Goal: Task Accomplishment & Management: Manage account settings

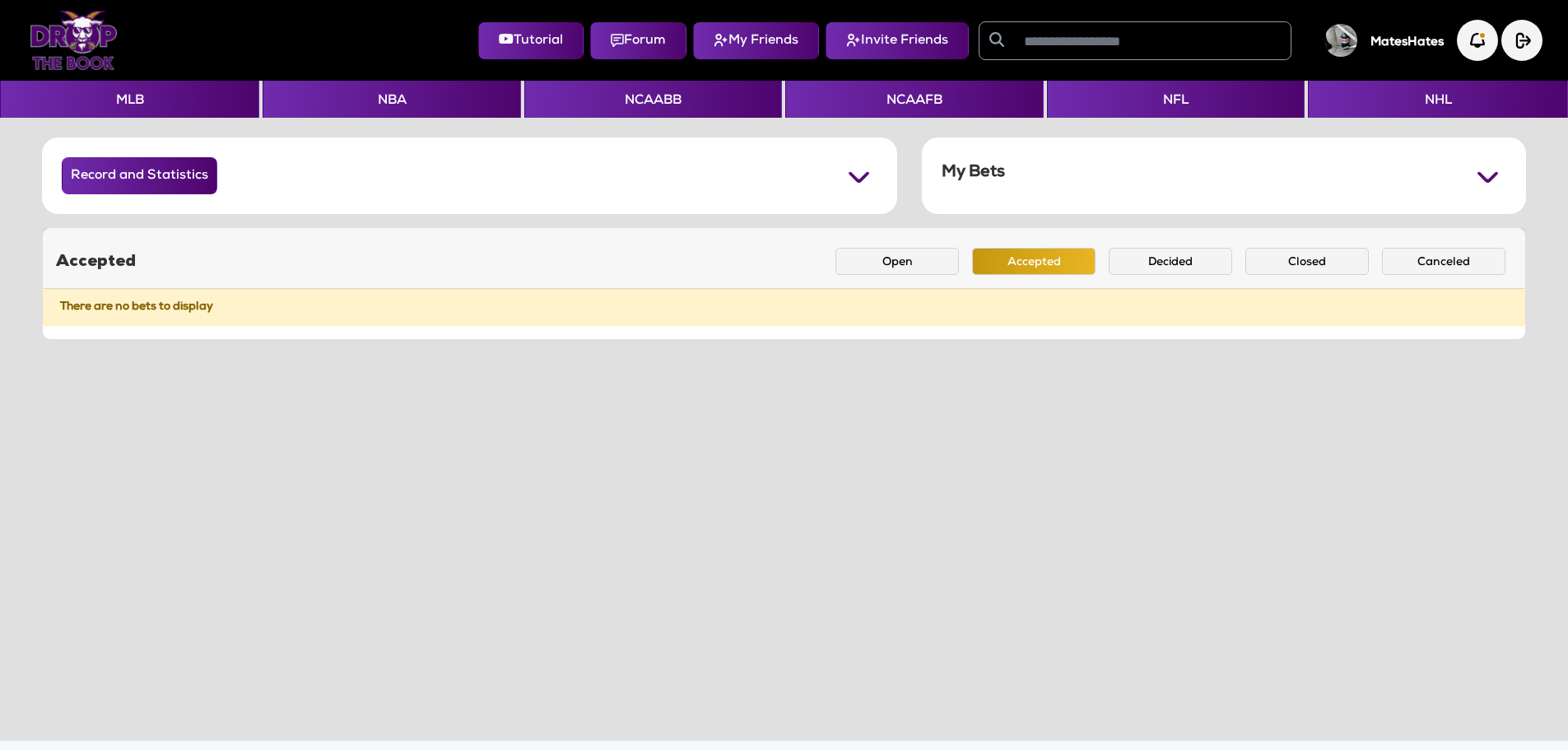
scroll to position [60, 0]
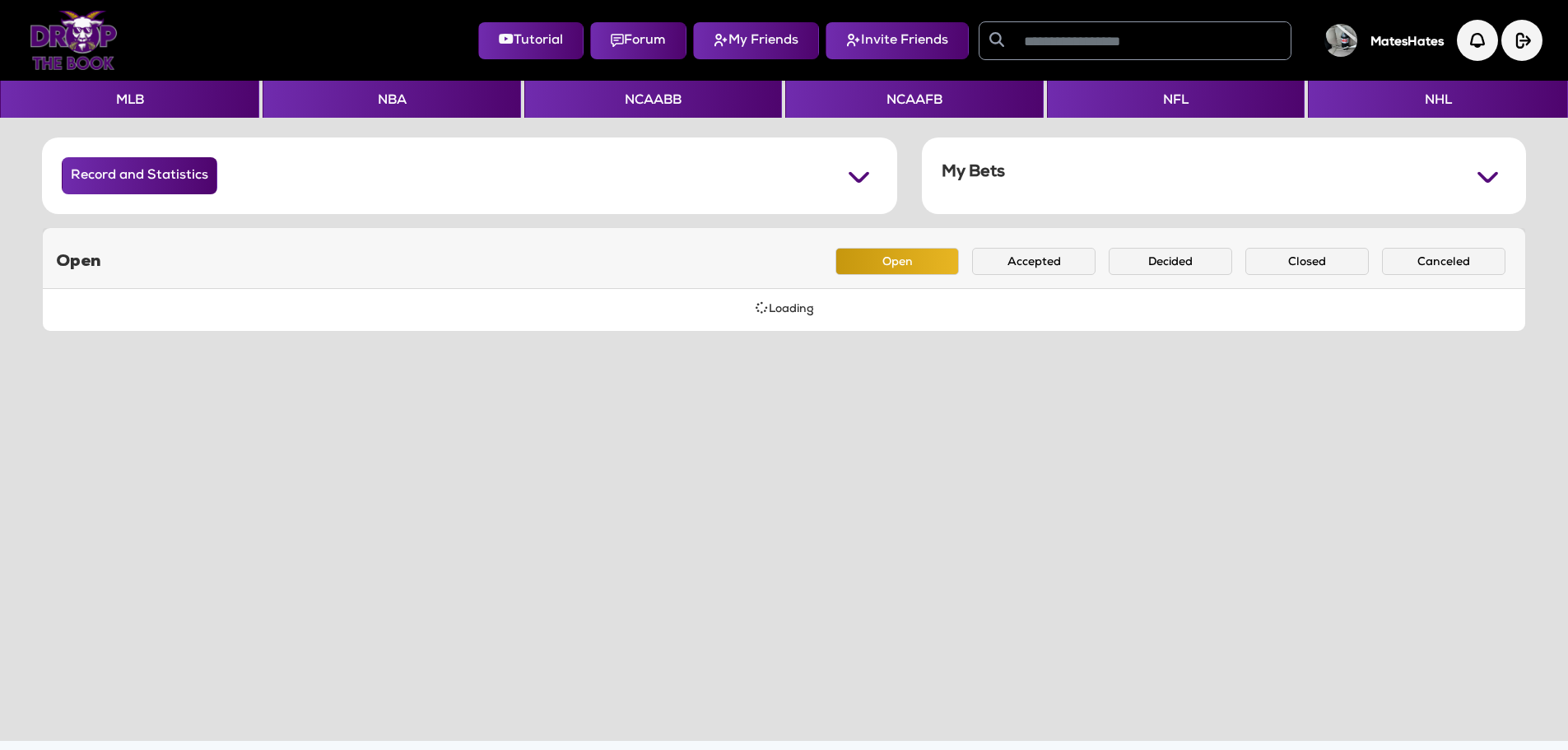
scroll to position [60, 0]
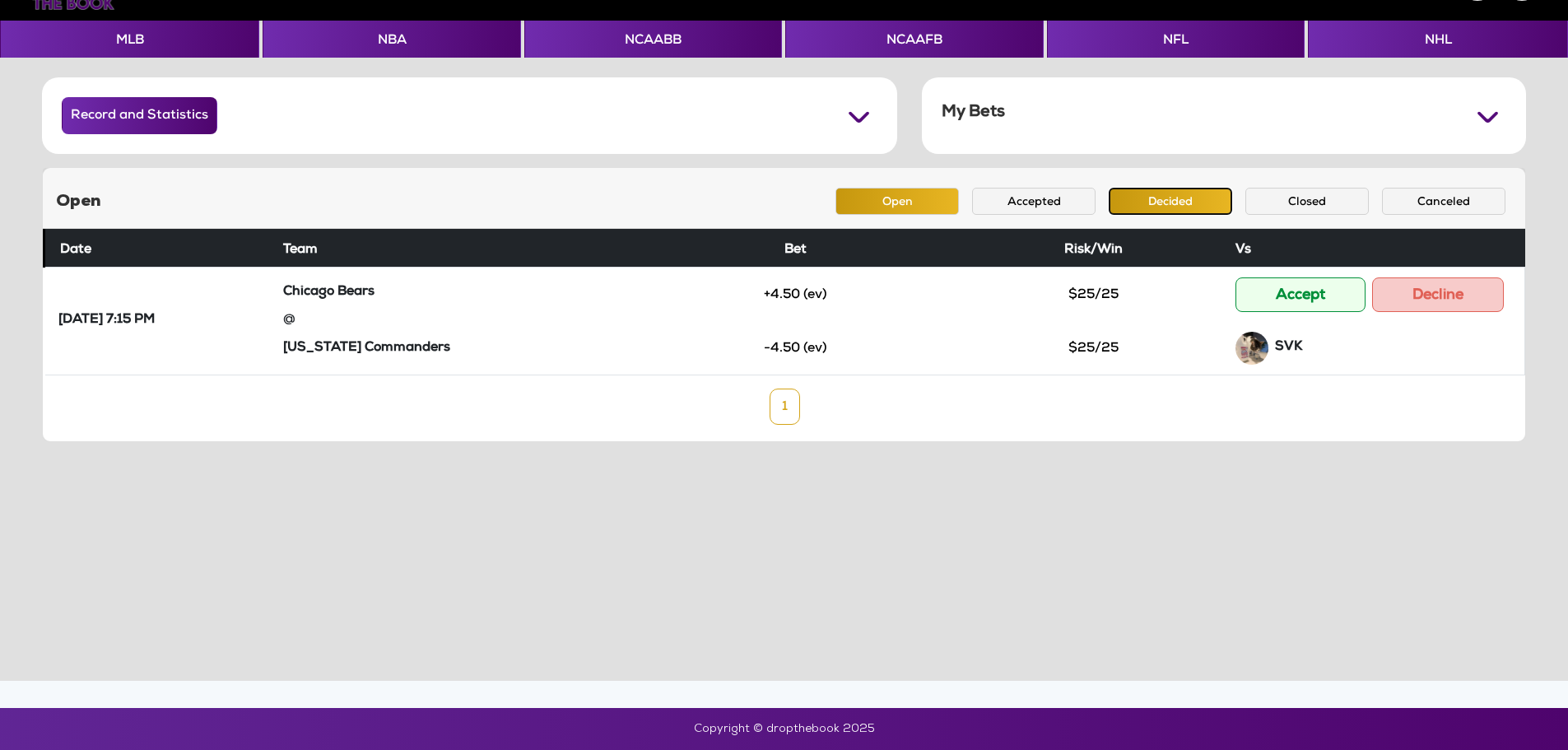
click at [1137, 201] on button "Decided" at bounding box center [1171, 201] width 124 height 28
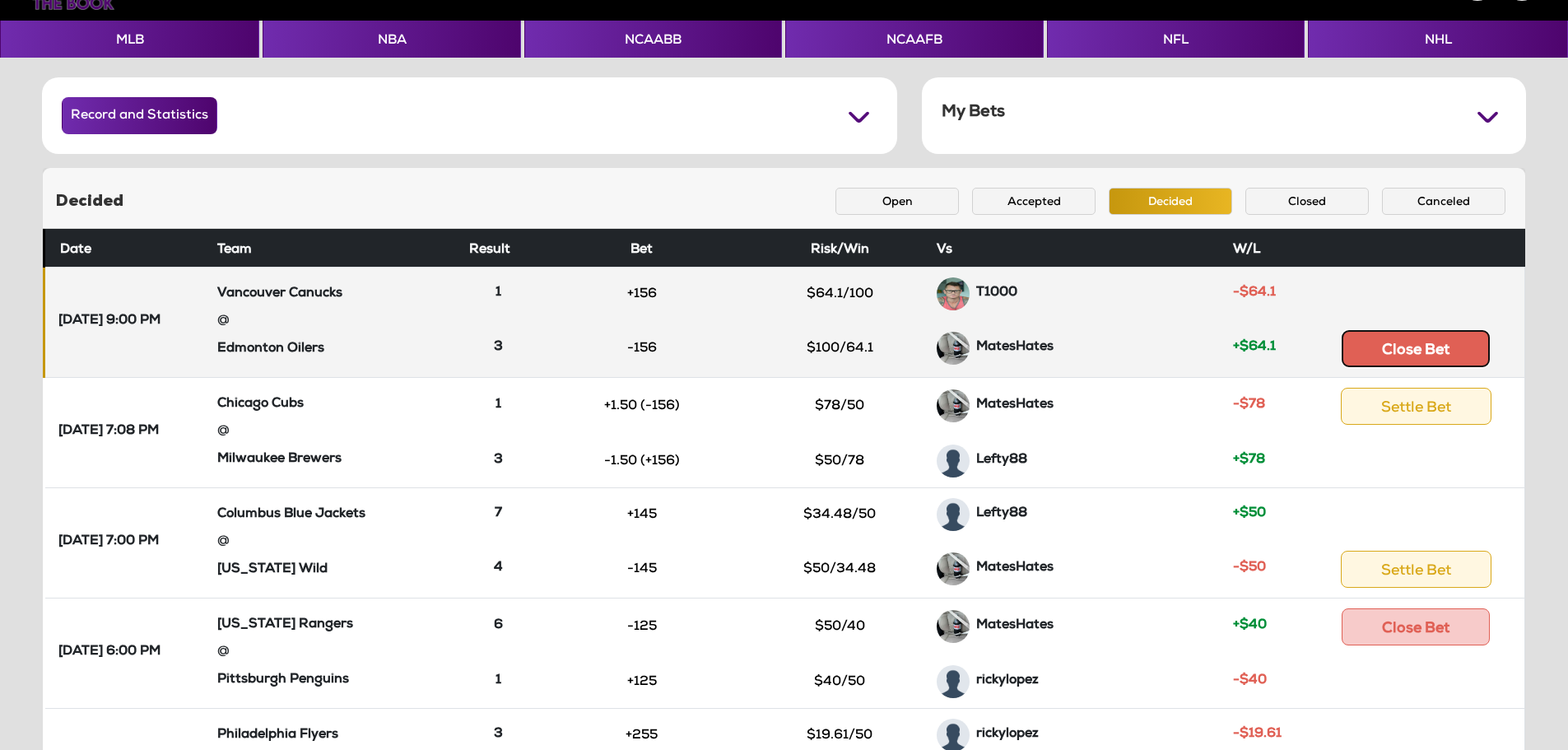
click at [1376, 351] on button "Close Bet" at bounding box center [1416, 348] width 148 height 37
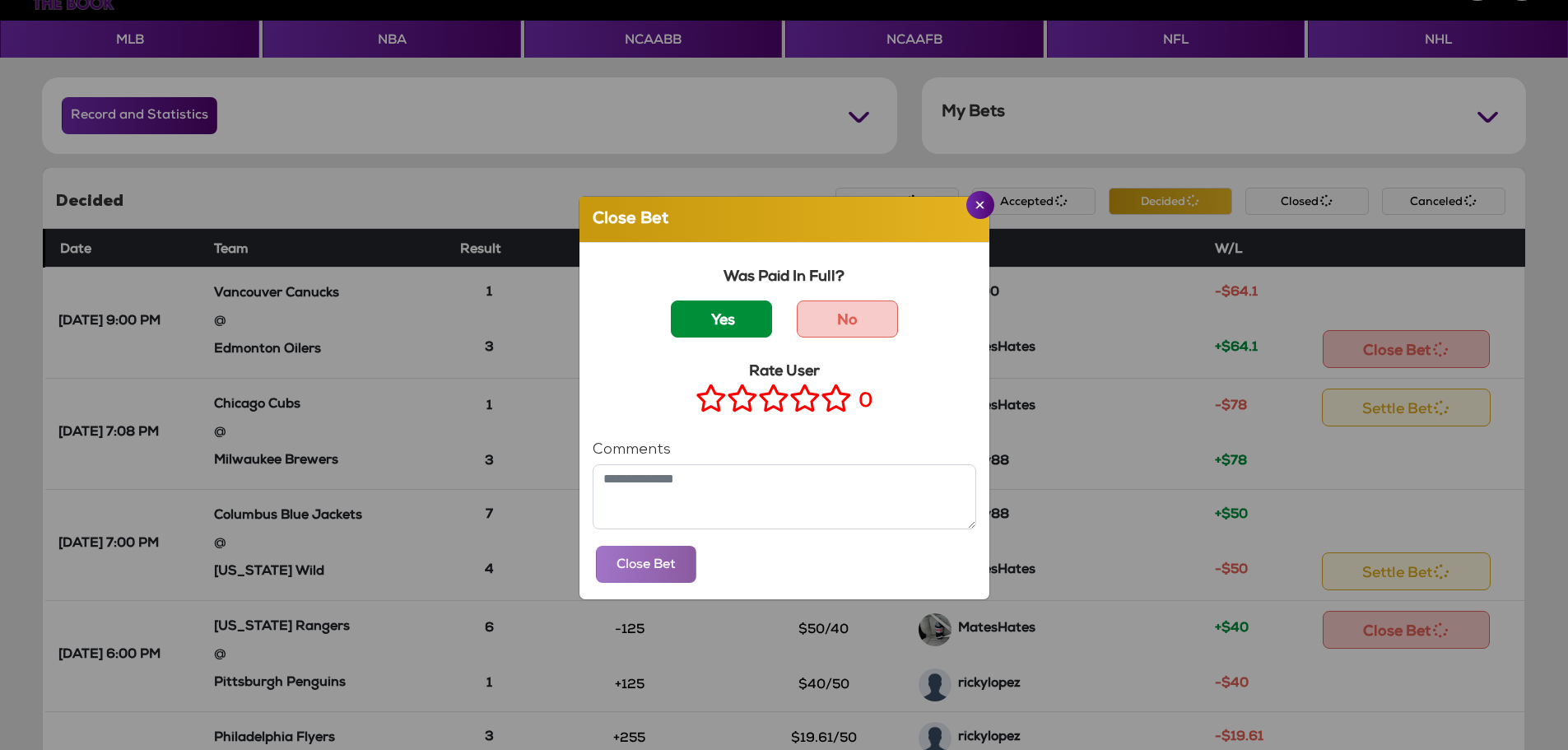
click at [726, 326] on label "Yes" at bounding box center [722, 318] width 102 height 37
click at [834, 403] on icon at bounding box center [836, 398] width 31 height 21
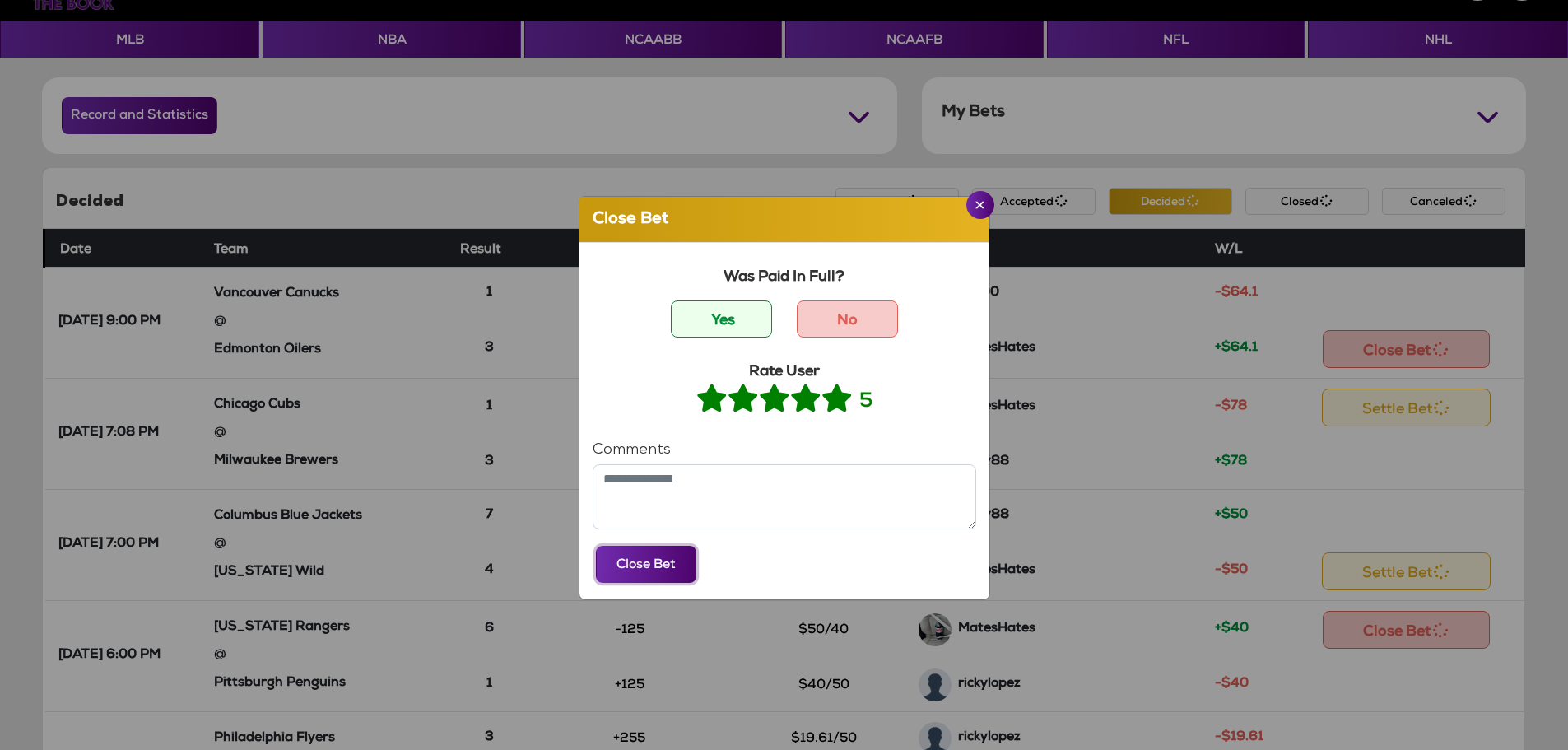
click at [657, 555] on button "Close Bet" at bounding box center [646, 563] width 101 height 37
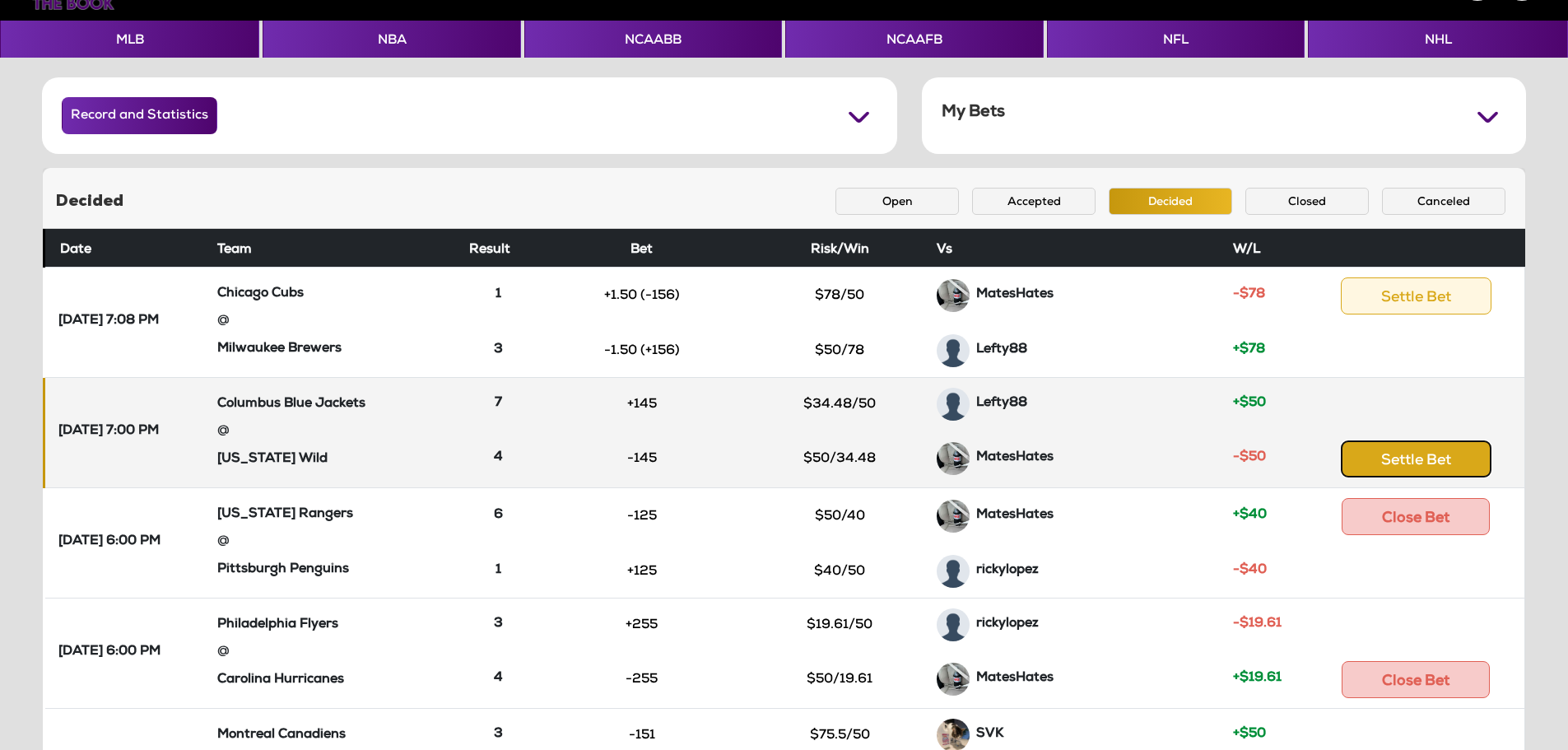
click at [1390, 456] on button "Settle Bet" at bounding box center [1416, 458] width 151 height 37
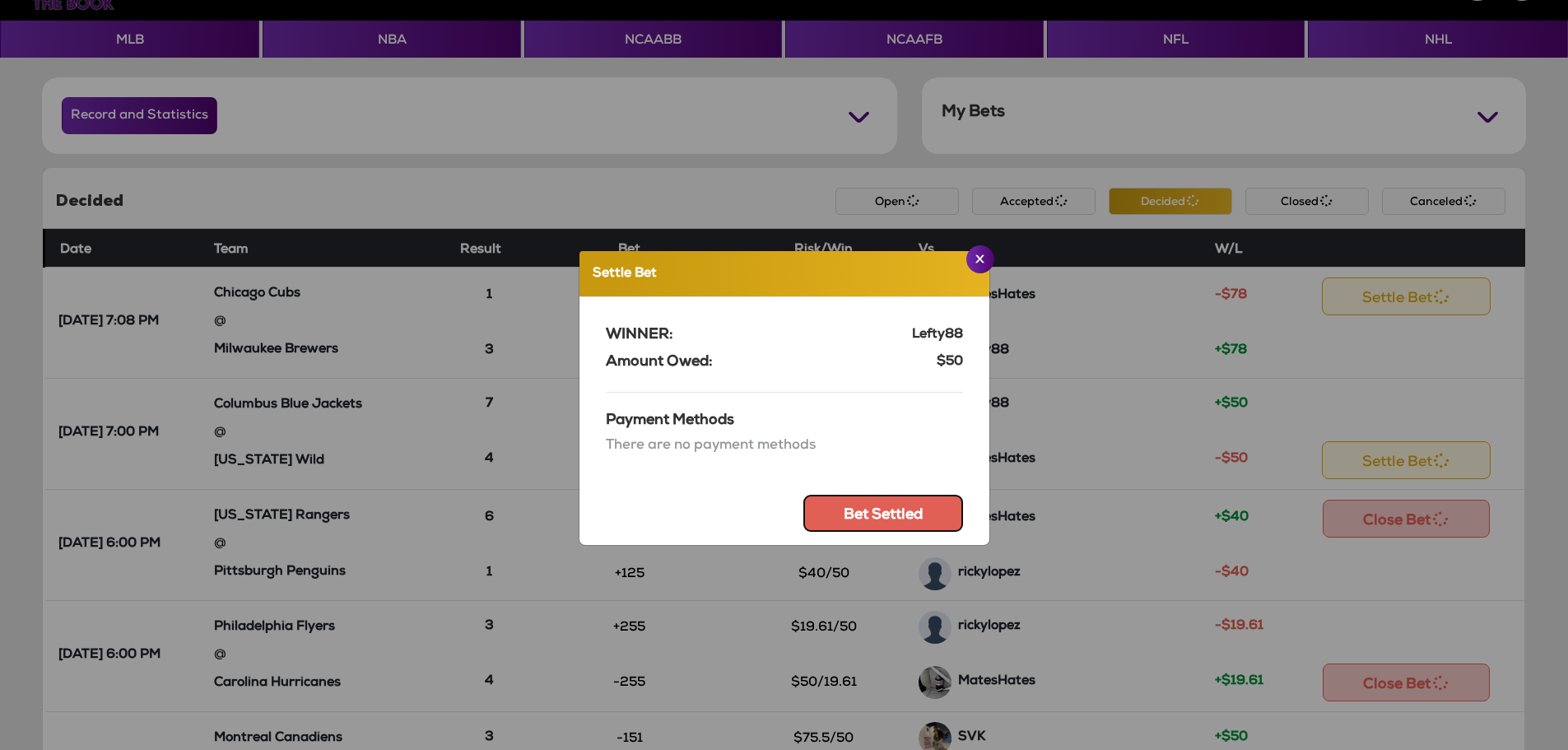
click at [892, 519] on button "Bet Settled" at bounding box center [884, 513] width 160 height 37
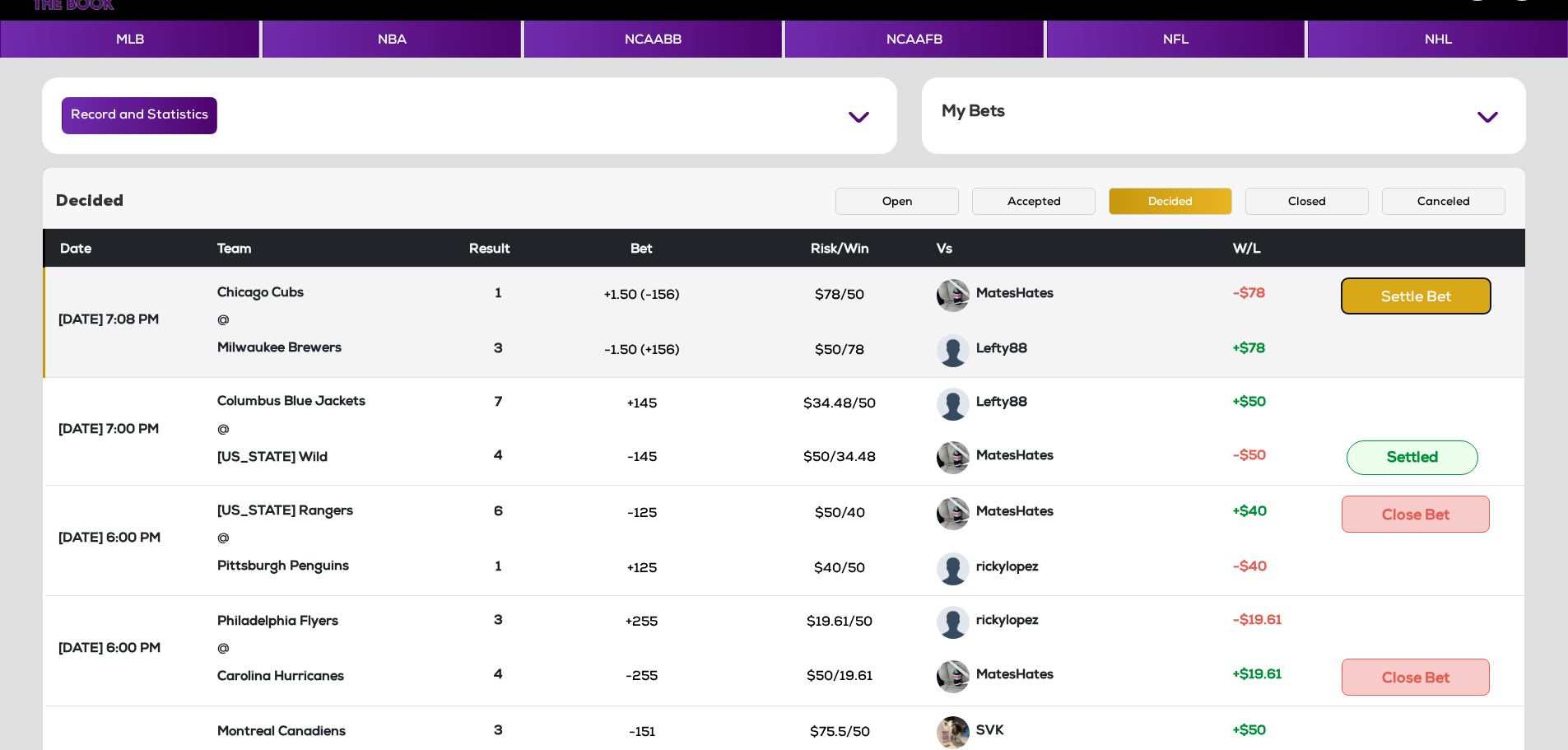
click at [1417, 289] on button "Settle Bet" at bounding box center [1416, 295] width 151 height 37
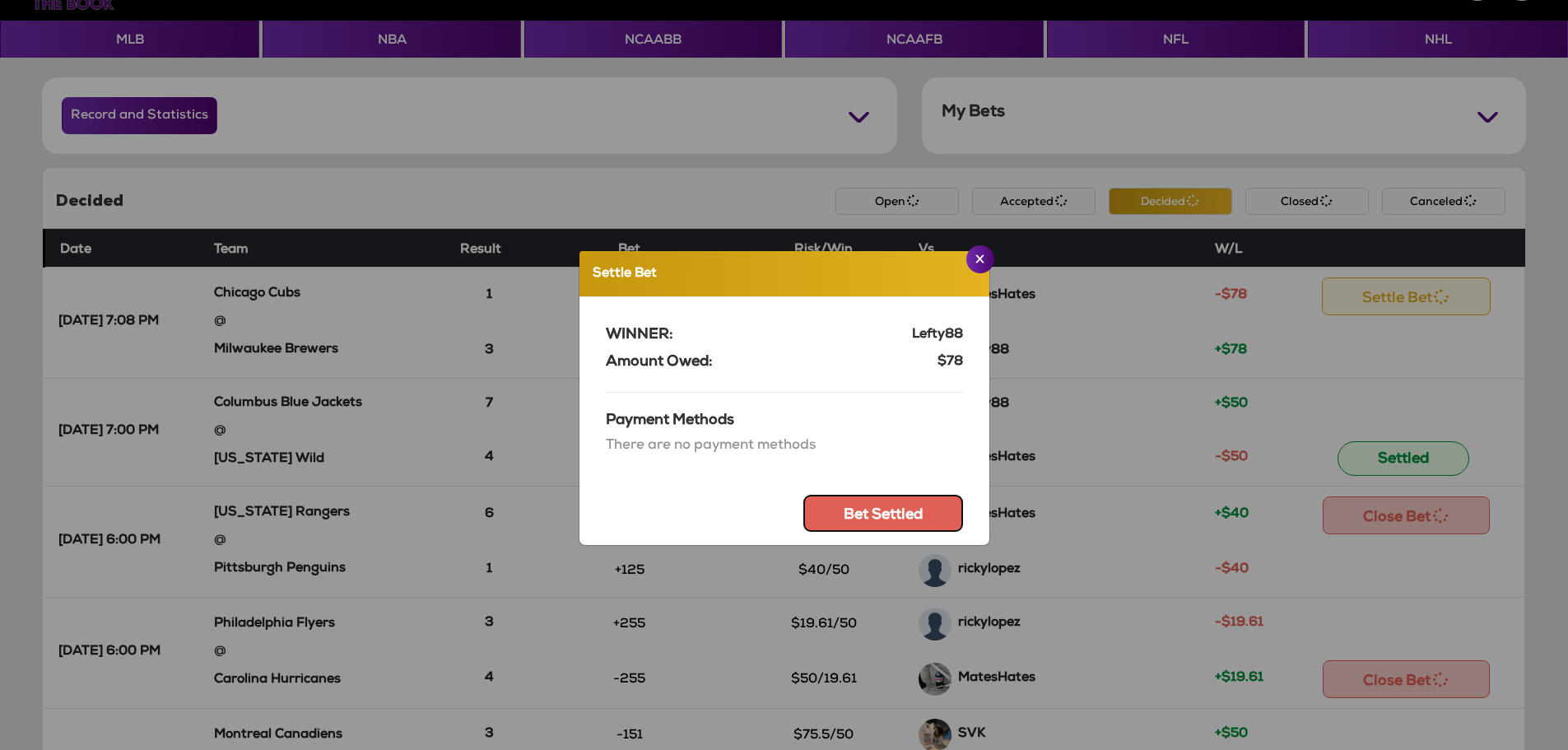
click at [890, 511] on button "Bet Settled" at bounding box center [884, 513] width 160 height 37
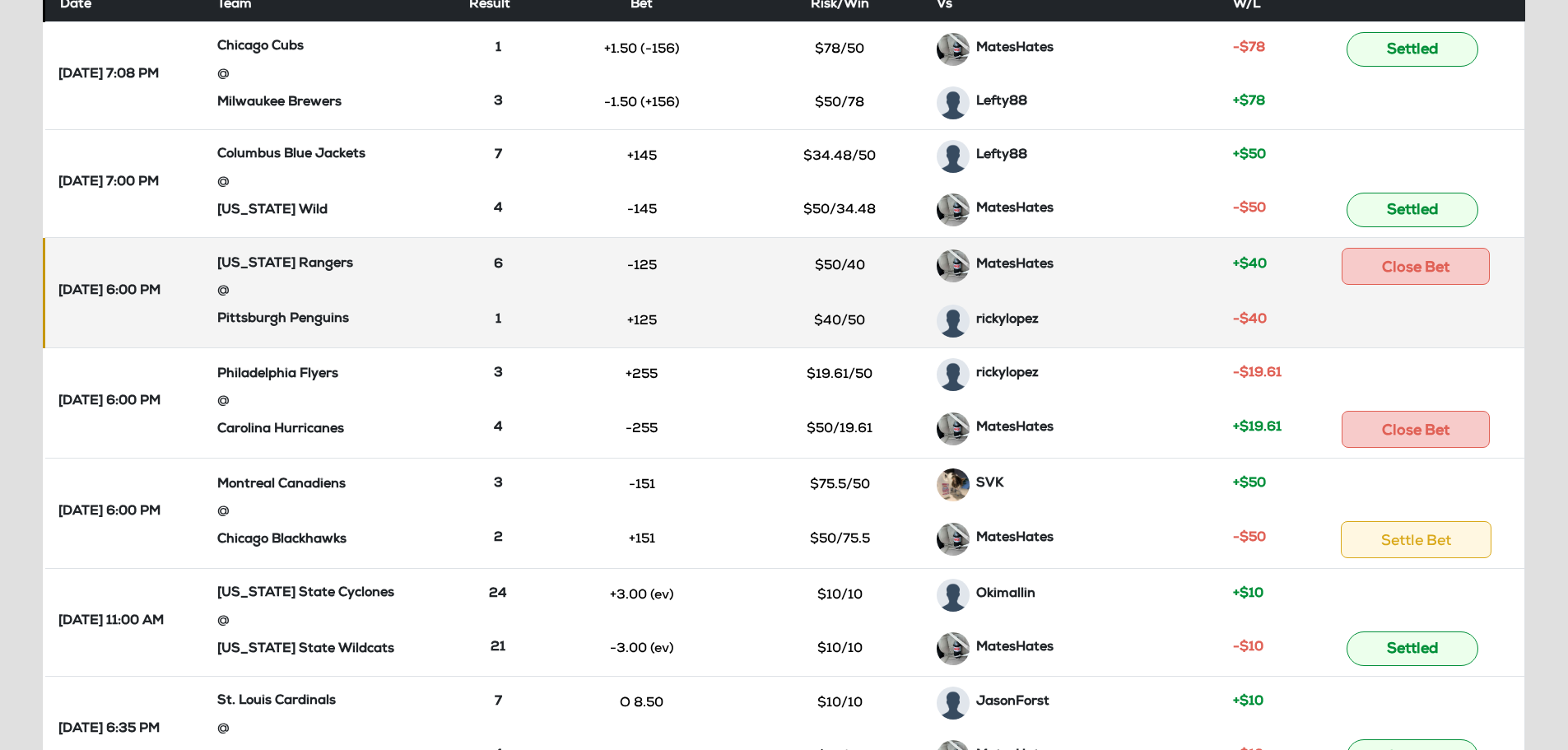
scroll to position [307, 0]
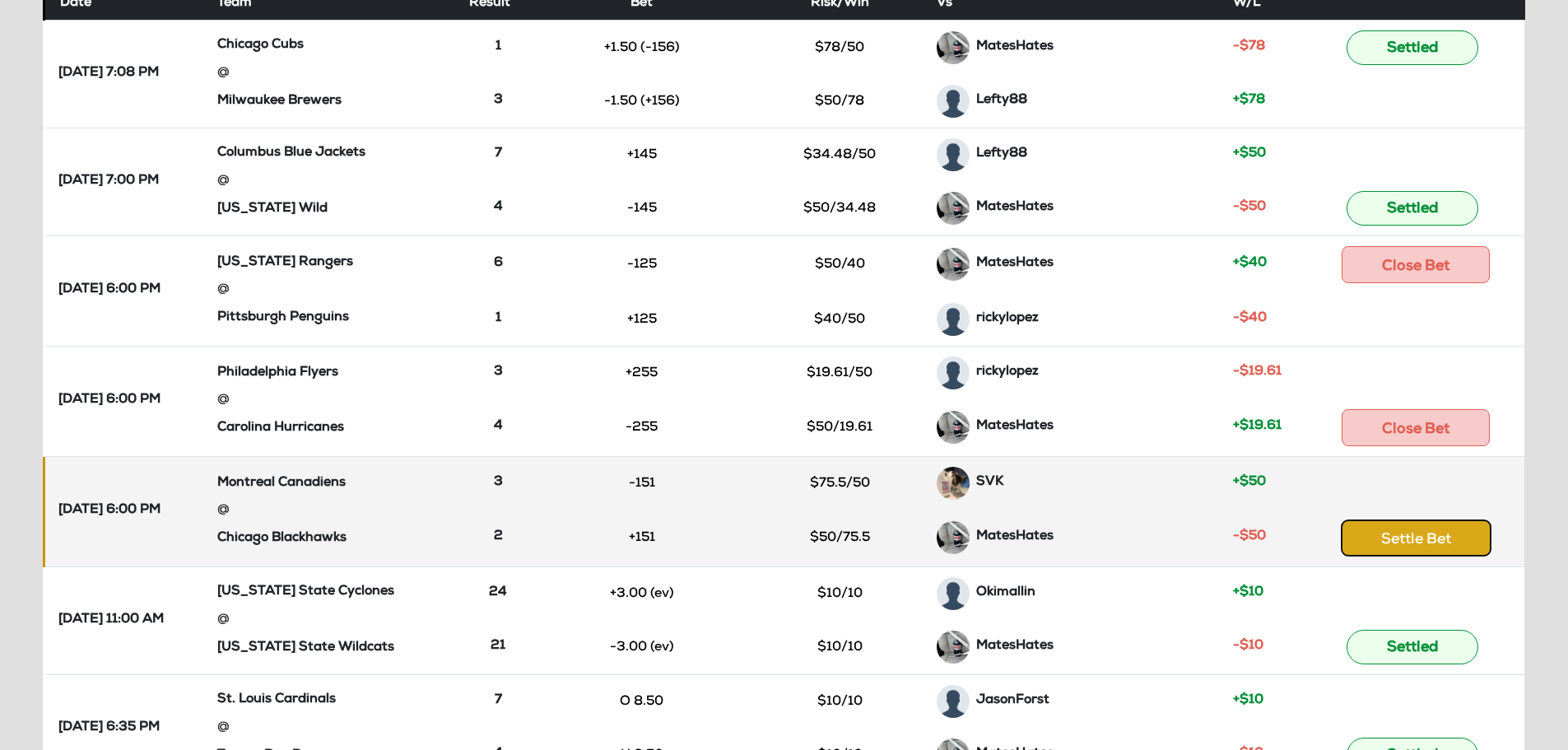
click at [1433, 543] on button "Settle Bet" at bounding box center [1416, 538] width 151 height 37
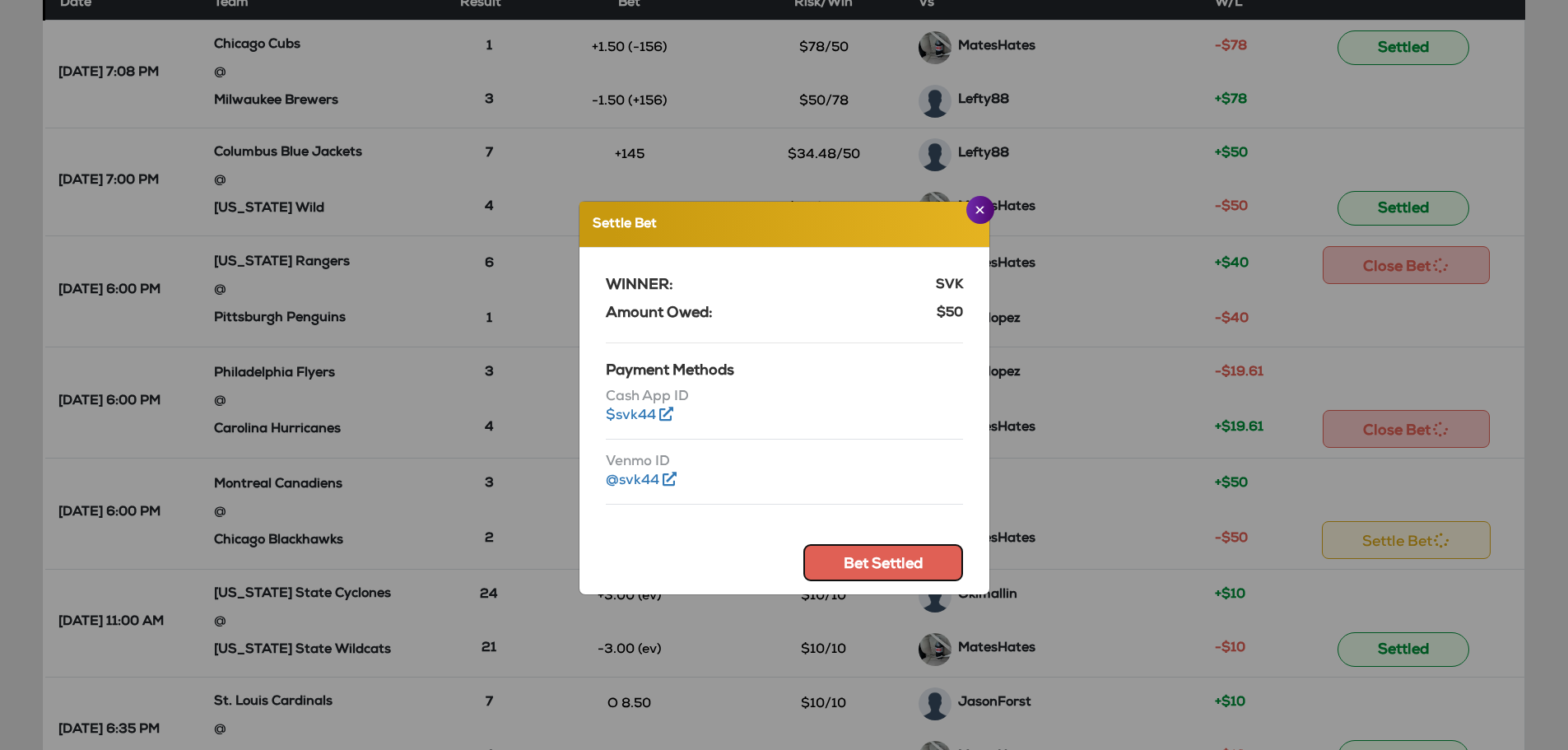
click at [843, 566] on button "Bet Settled" at bounding box center [884, 562] width 160 height 37
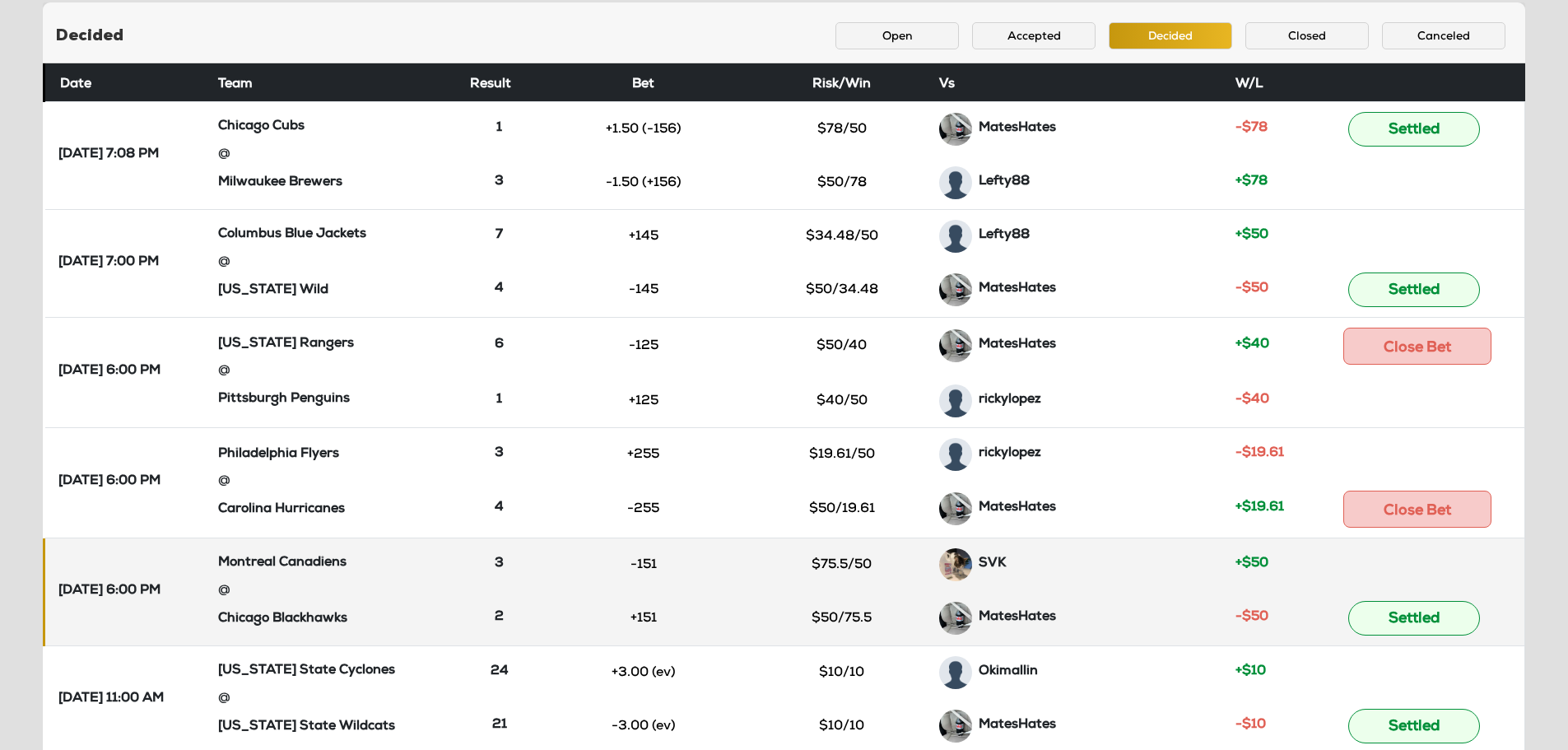
scroll to position [0, 0]
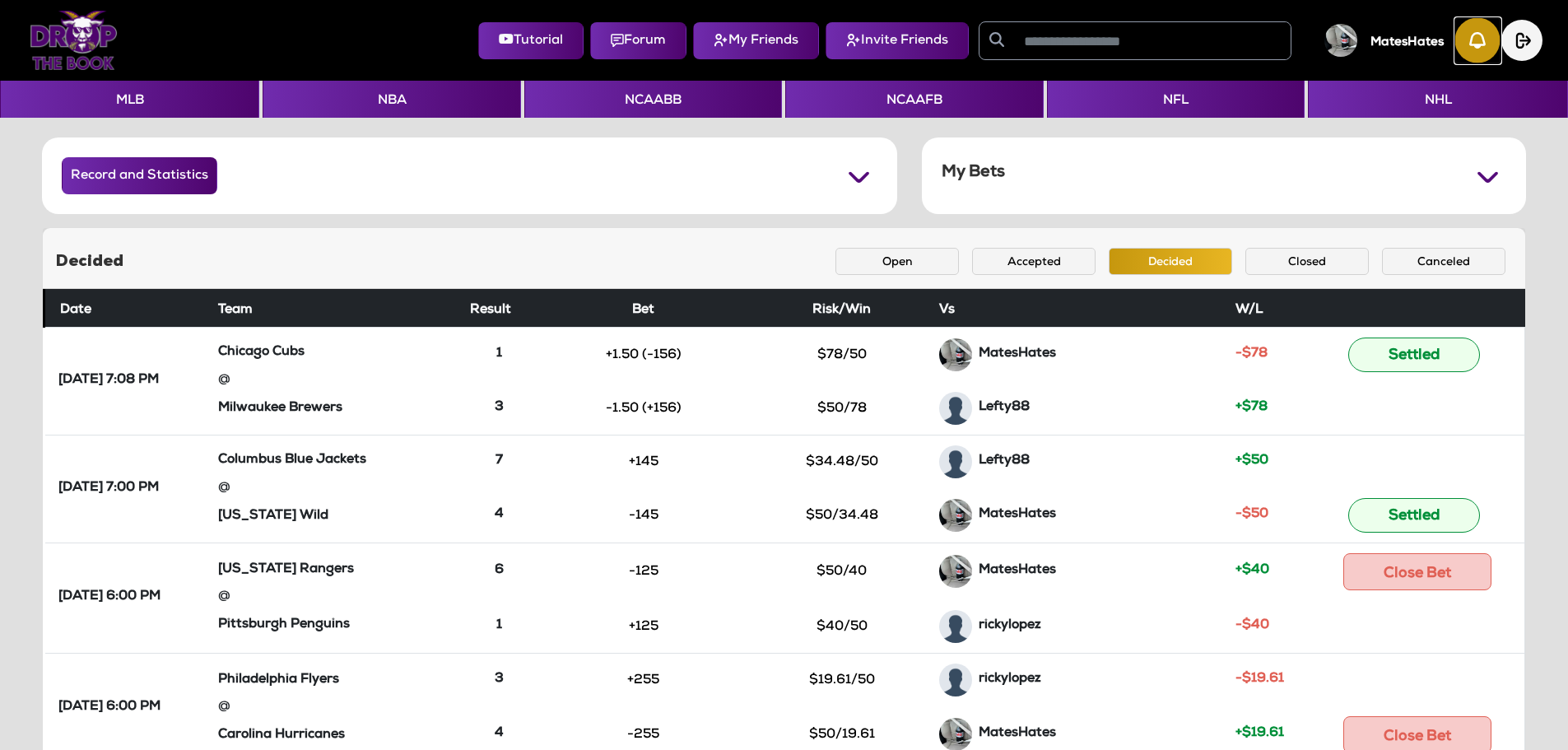
click at [1478, 57] on img "button" at bounding box center [1478, 40] width 46 height 46
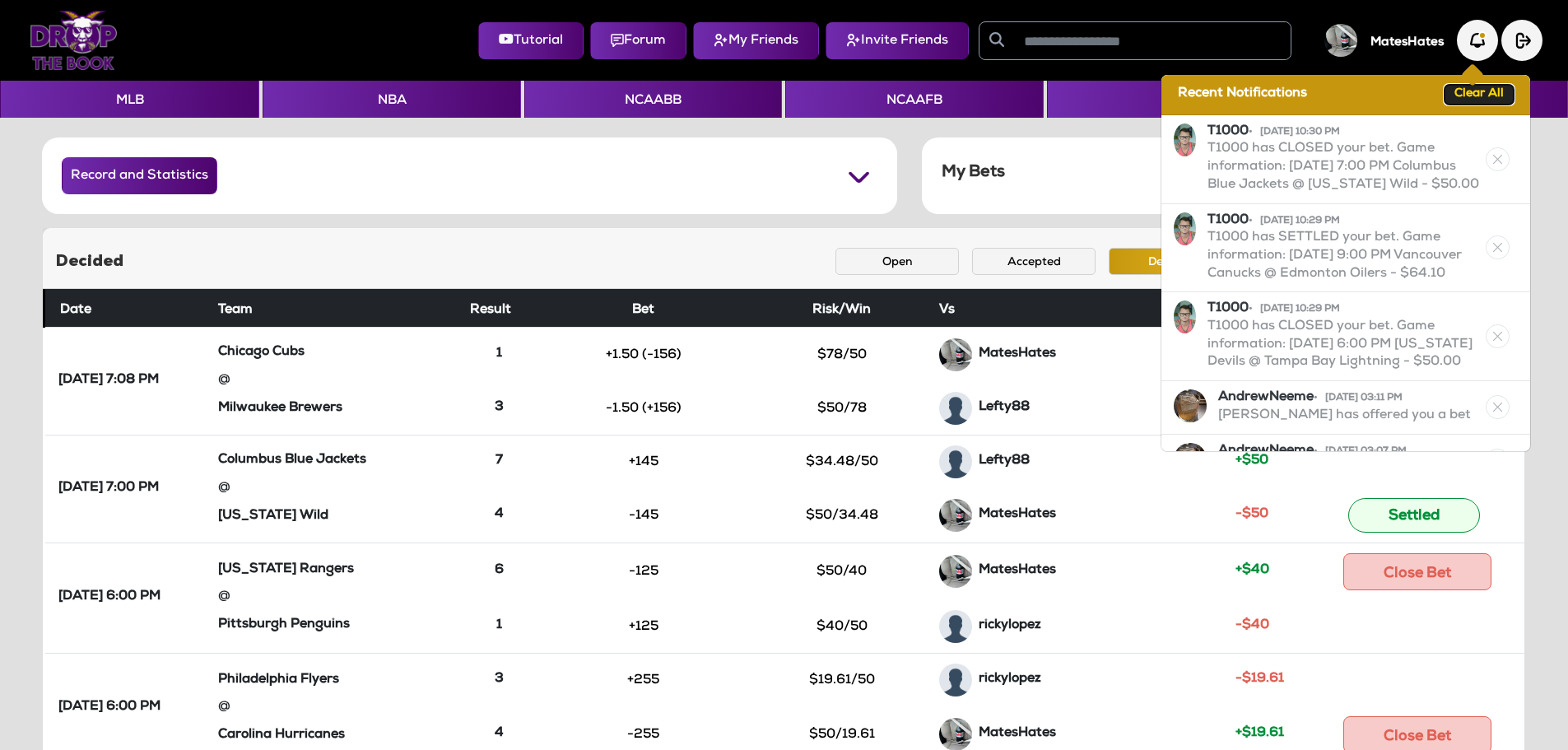
click at [1469, 90] on button "Clear All" at bounding box center [1479, 95] width 69 height 20
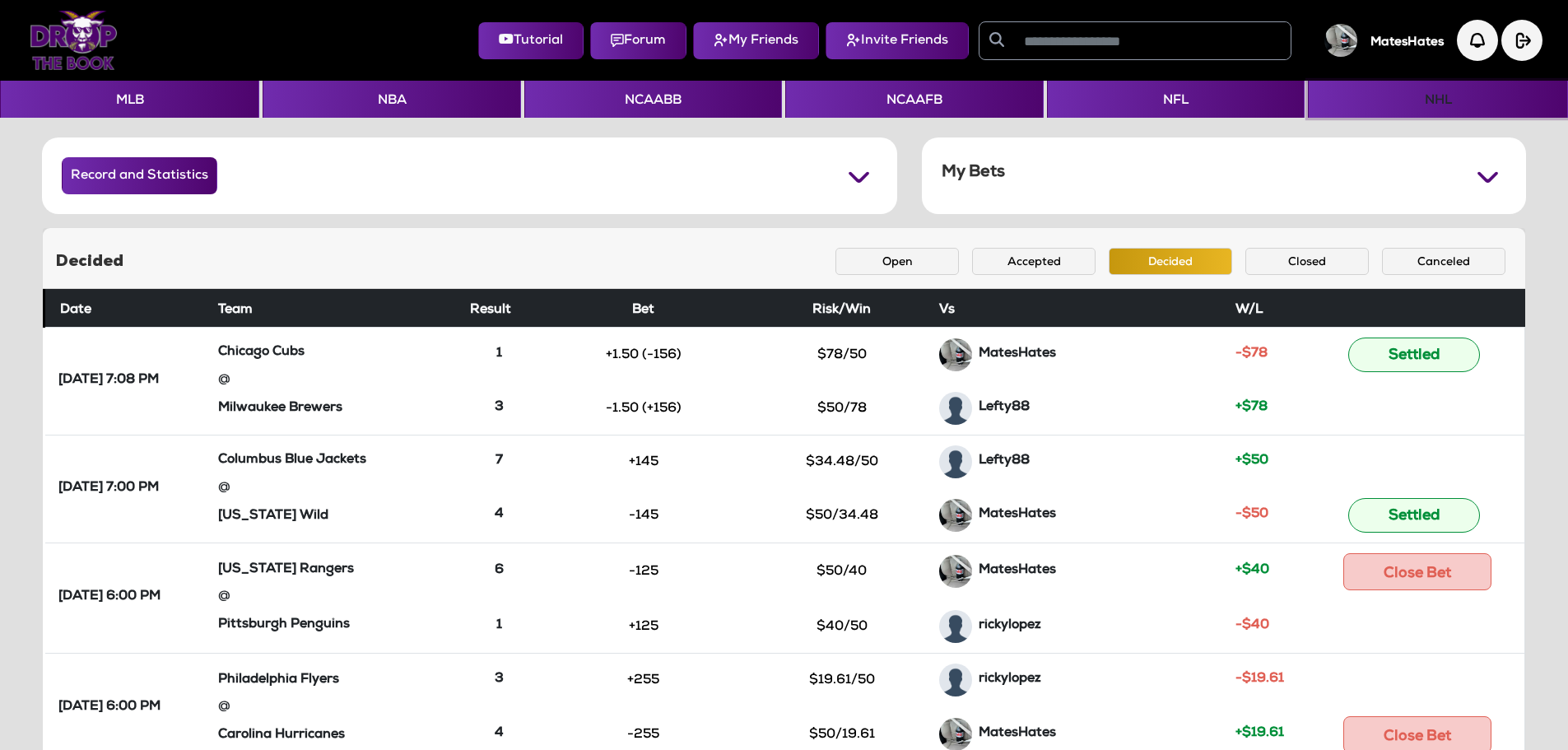
click at [1433, 89] on button "NHL" at bounding box center [1437, 99] width 259 height 37
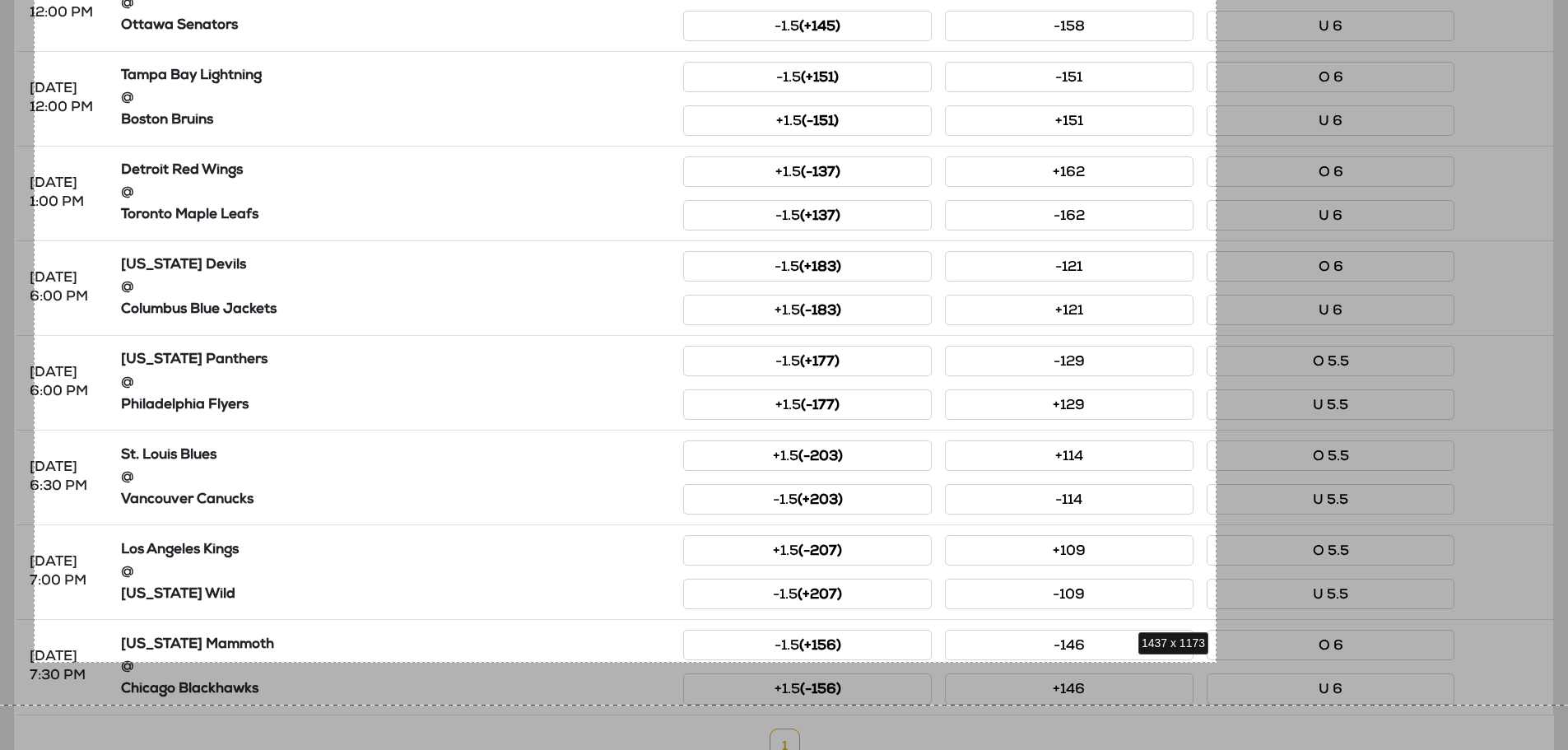
scroll to position [635, 0]
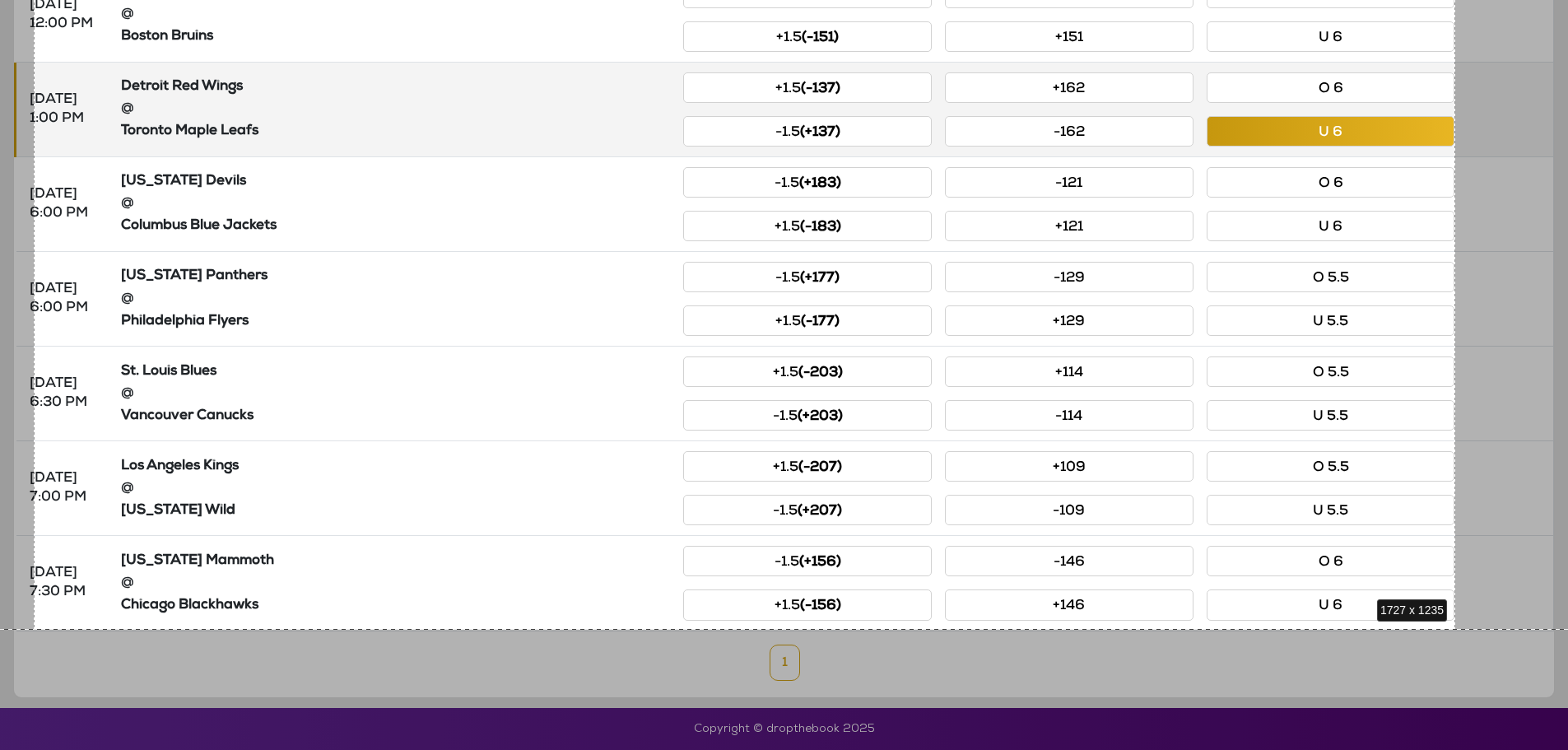
drag, startPoint x: 34, startPoint y: 25, endPoint x: 1454, endPoint y: 629, distance: 1543.1
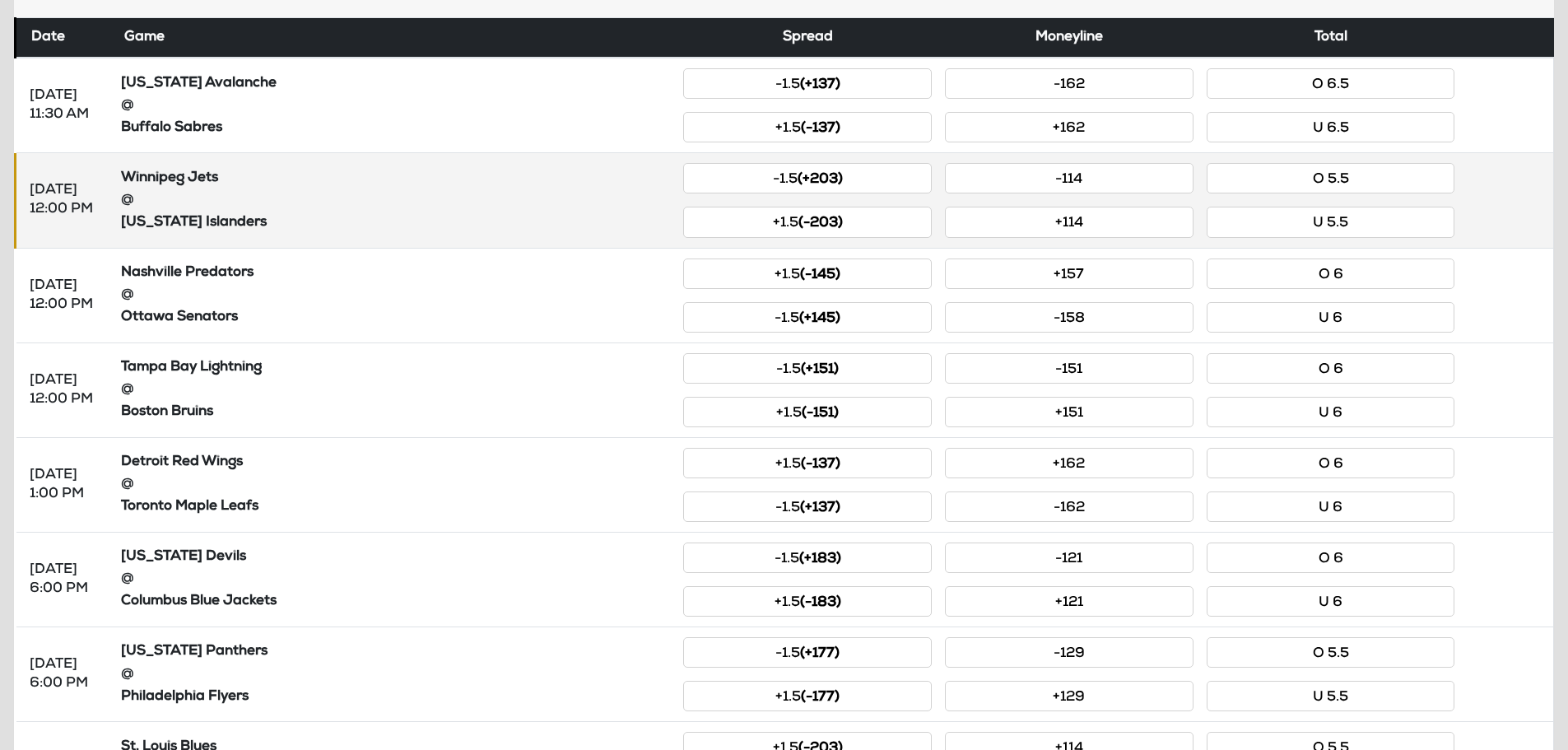
scroll to position [58, 0]
